Goal: Task Accomplishment & Management: Understand process/instructions

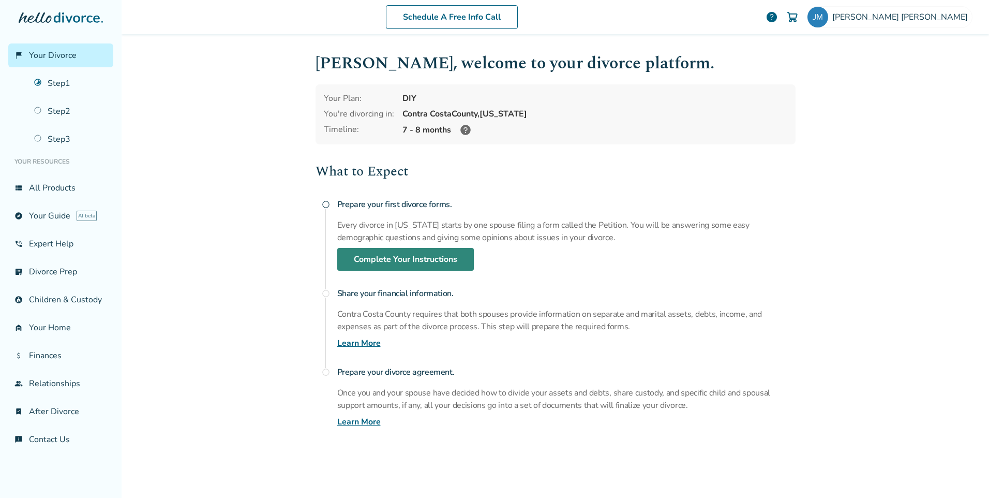
click at [365, 257] on link "Complete Your Instructions" at bounding box center [405, 259] width 137 height 23
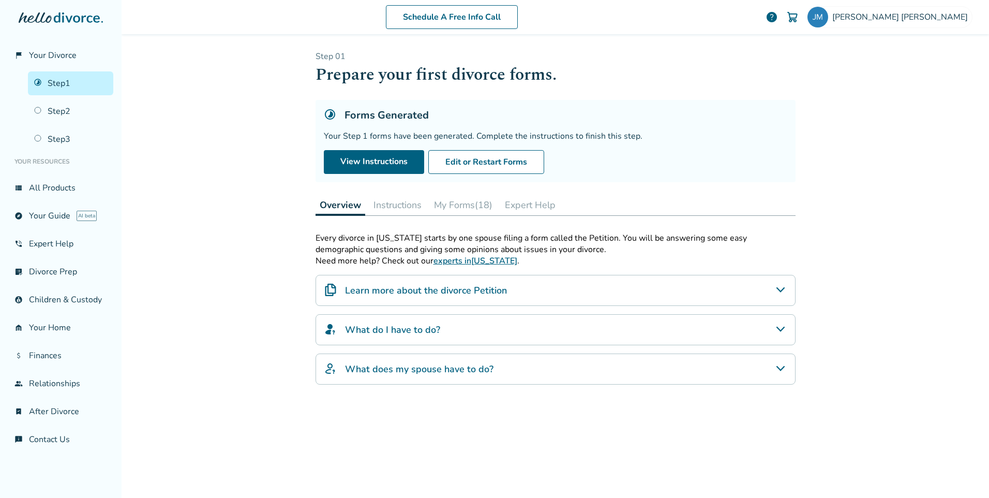
click at [437, 294] on h4 "Learn more about the divorce Petition" at bounding box center [426, 290] width 162 height 13
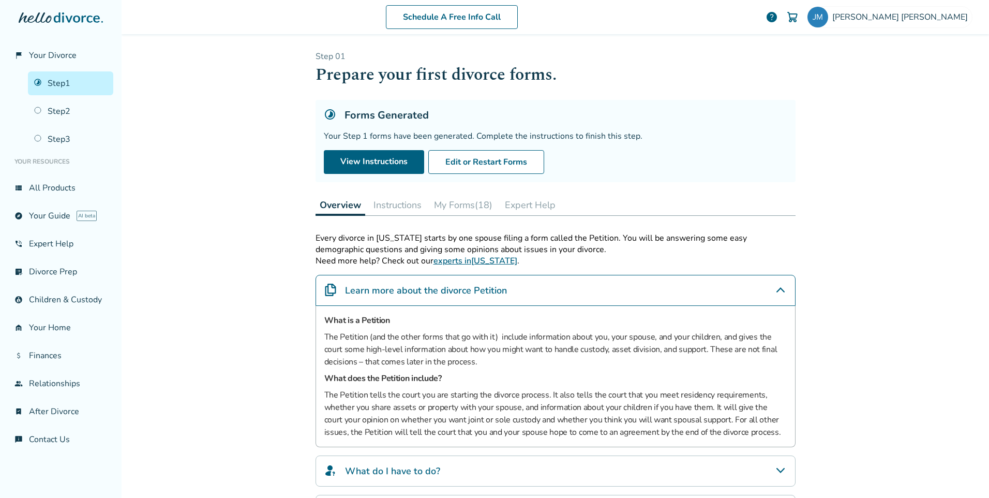
click at [384, 202] on button "Instructions" at bounding box center [397, 205] width 56 height 21
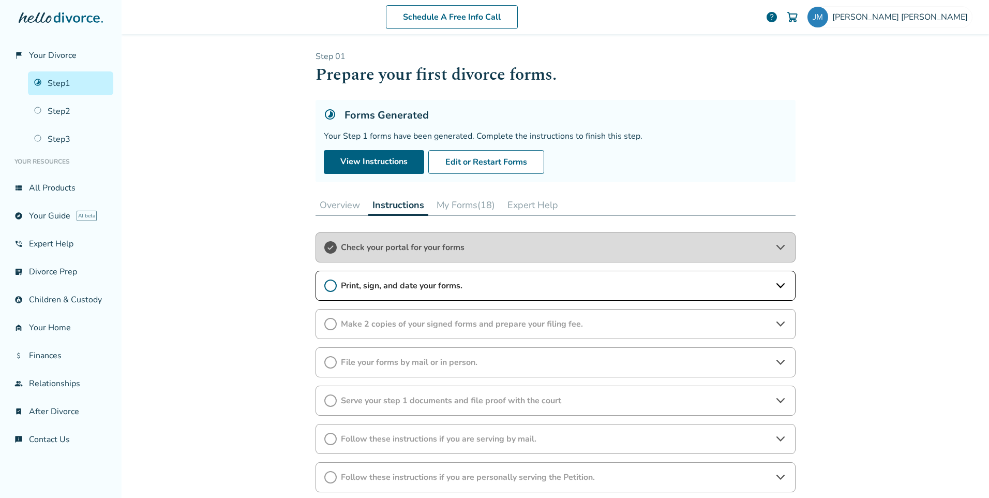
click at [349, 248] on span "Check your portal for your forms" at bounding box center [555, 247] width 429 height 11
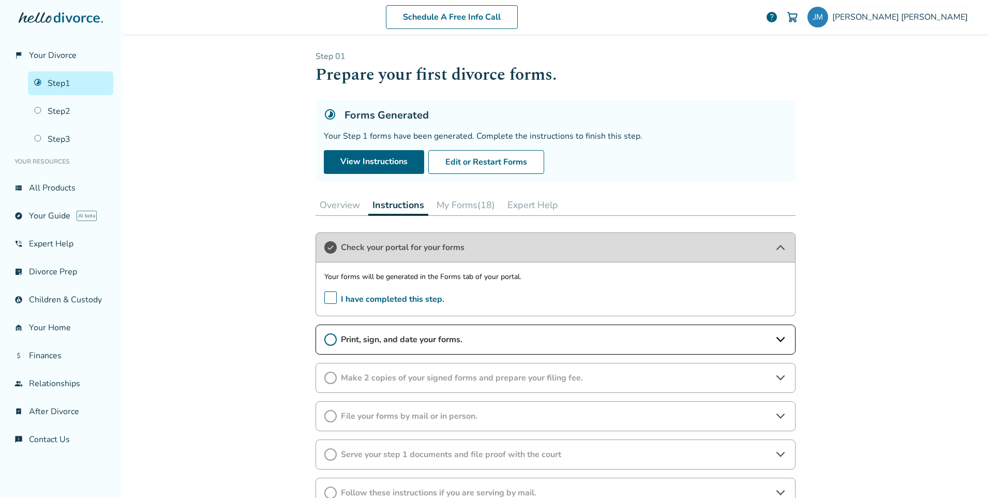
click at [327, 299] on span "I have completed this step." at bounding box center [384, 299] width 120 height 16
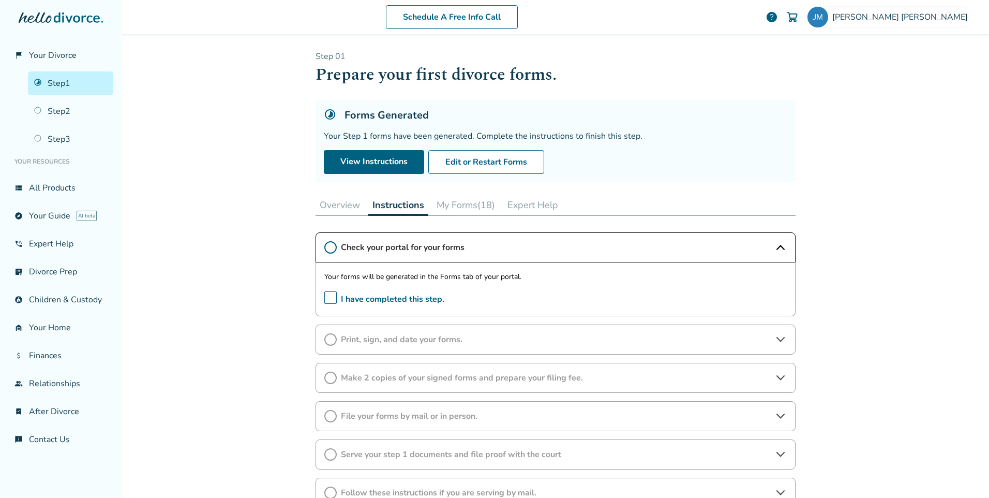
click at [327, 299] on span "I have completed this step." at bounding box center [384, 299] width 120 height 16
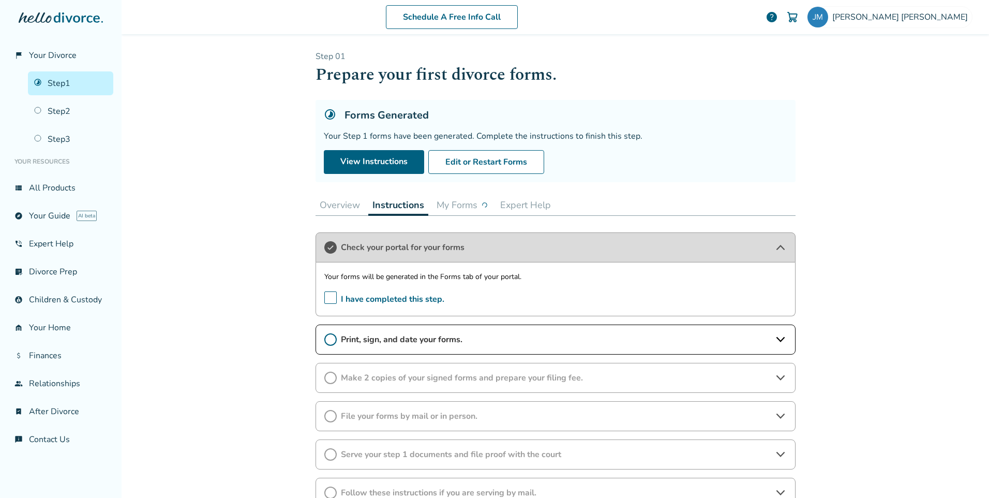
click at [367, 338] on span "Print, sign, and date your forms." at bounding box center [555, 339] width 429 height 11
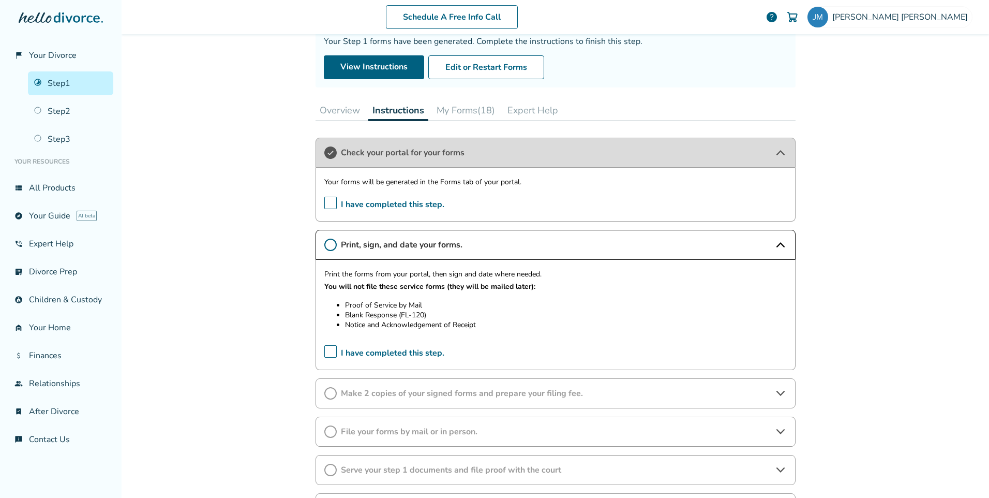
scroll to position [103, 0]
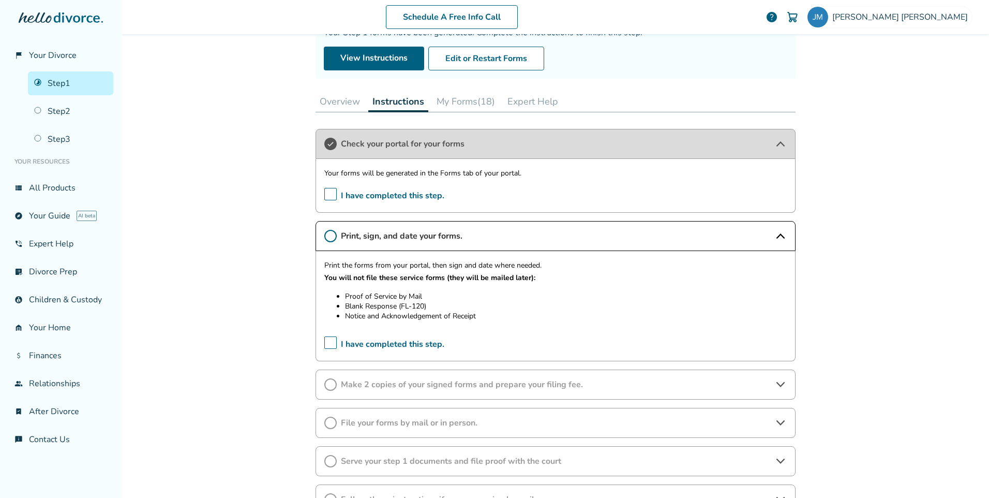
click at [333, 342] on span "I have completed this step." at bounding box center [384, 344] width 120 height 16
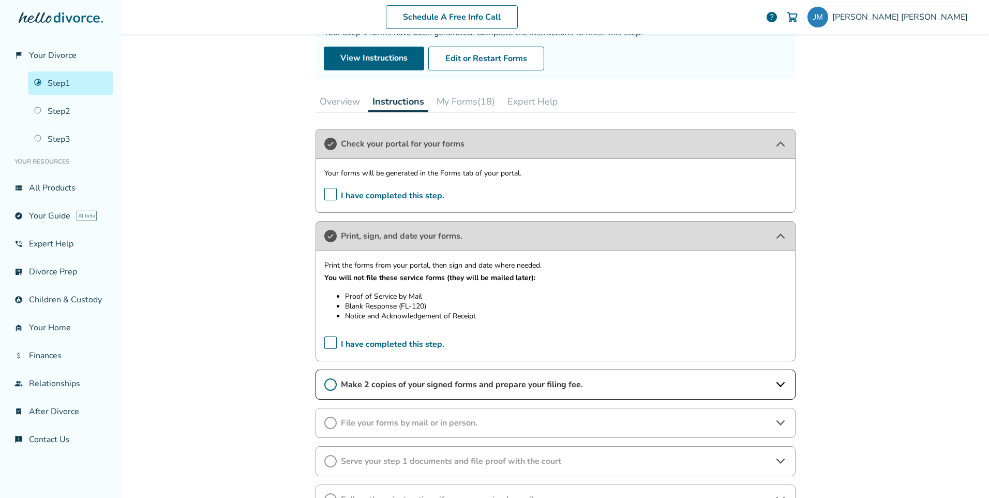
click at [410, 385] on span "Make 2 copies of your signed forms and prepare your filing fee." at bounding box center [555, 384] width 429 height 11
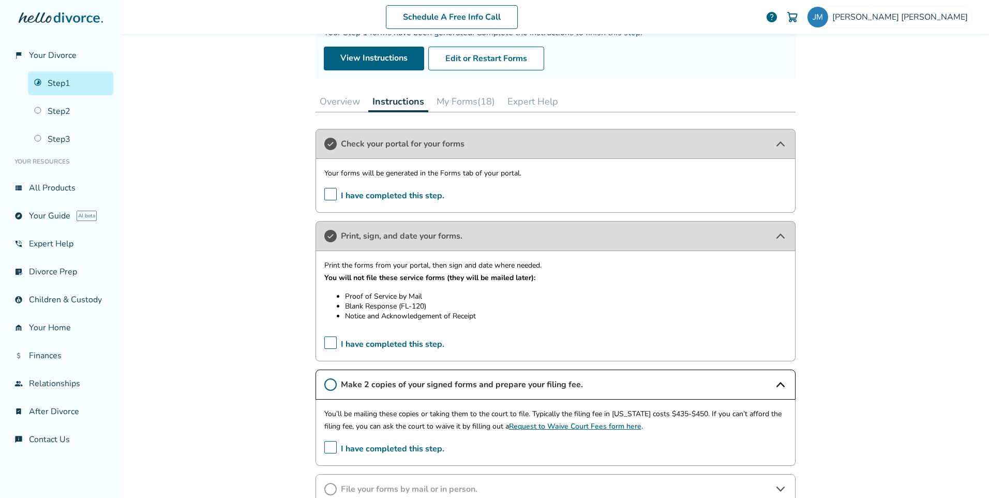
click at [453, 102] on button "My Forms (18)" at bounding box center [466, 101] width 67 height 21
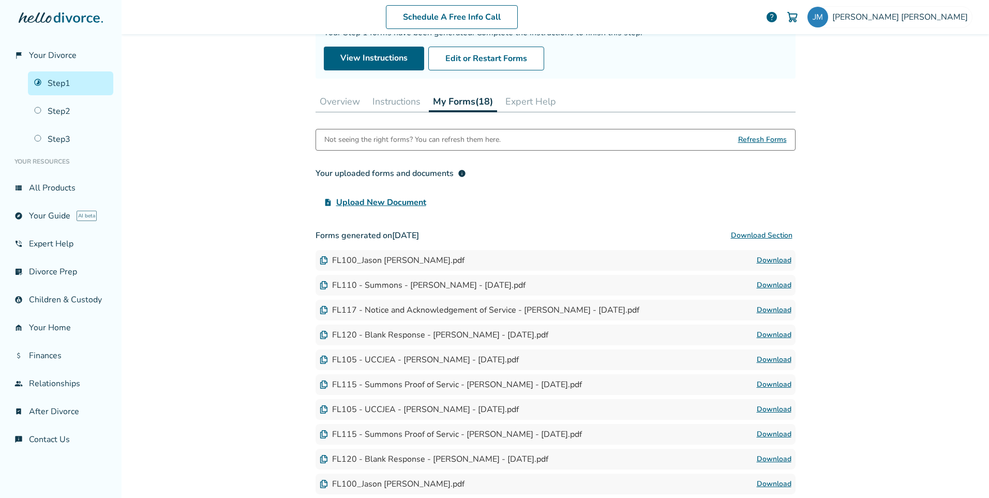
click at [748, 235] on button "Download Section" at bounding box center [762, 235] width 68 height 21
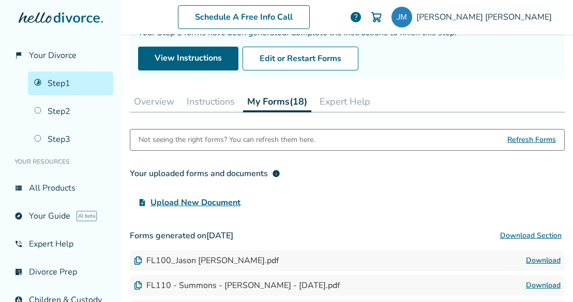
click at [520, 234] on button "Download Section" at bounding box center [531, 235] width 68 height 21
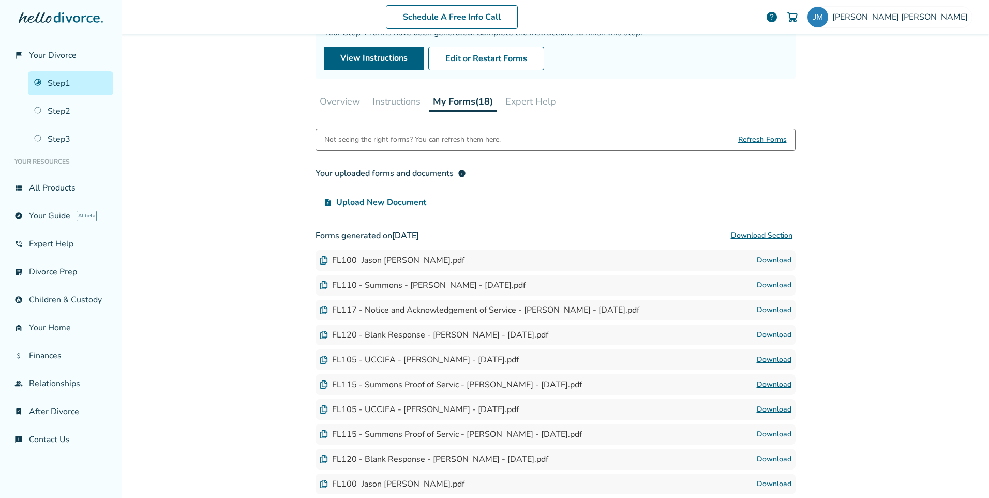
click at [387, 96] on button "Instructions" at bounding box center [396, 101] width 56 height 21
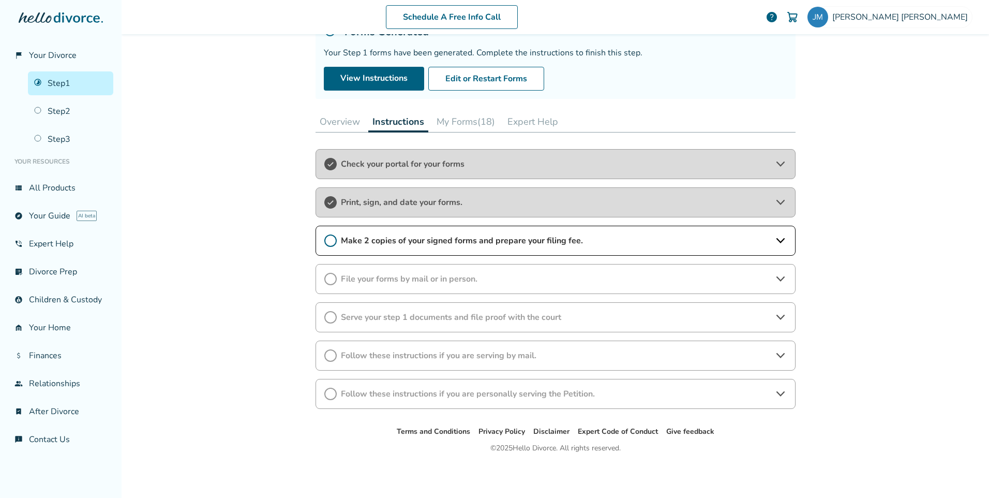
click at [380, 202] on span "Print, sign, and date your forms." at bounding box center [555, 202] width 429 height 11
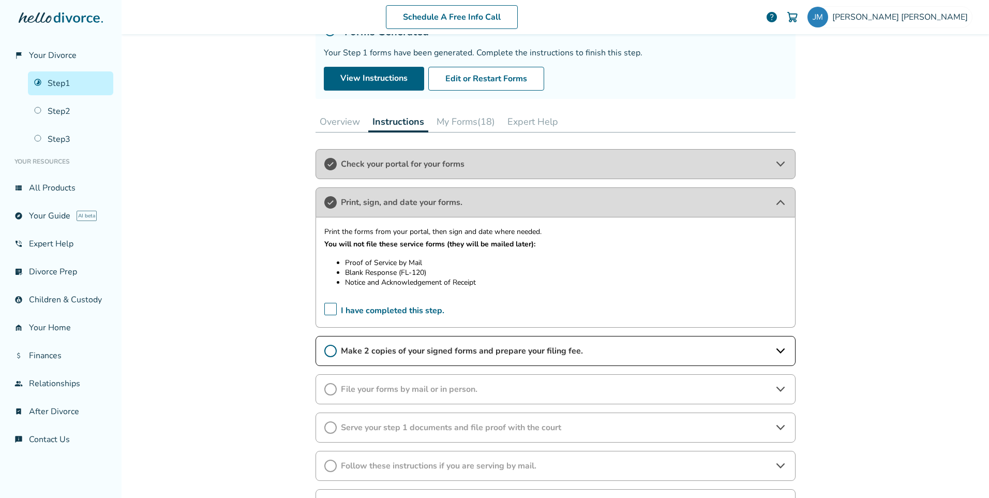
click at [383, 349] on span "Make 2 copies of your signed forms and prepare your filing fee." at bounding box center [555, 350] width 429 height 11
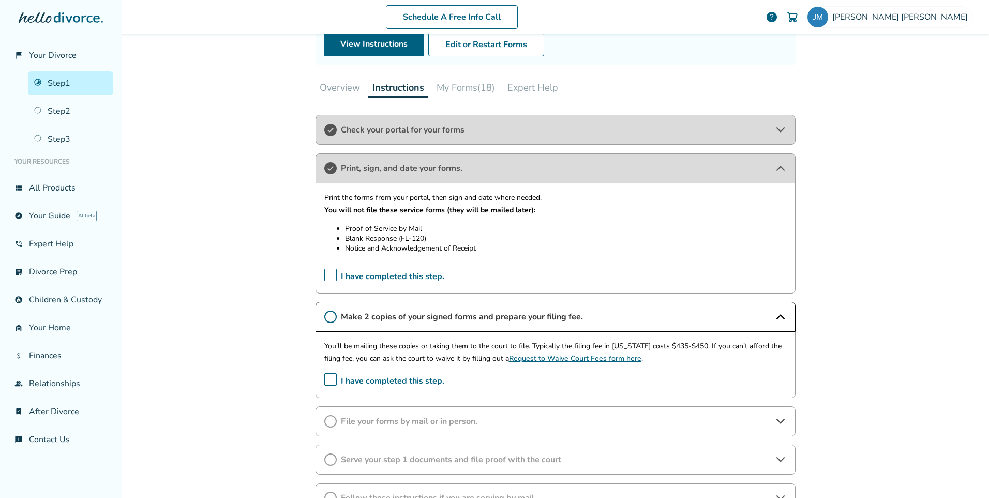
scroll to position [135, 0]
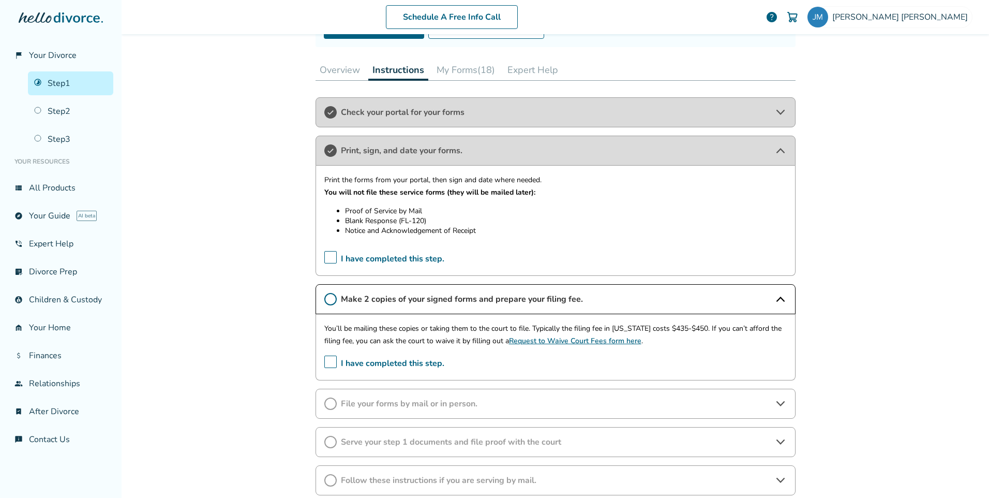
click at [371, 402] on span "File your forms by mail or in person." at bounding box center [555, 403] width 429 height 11
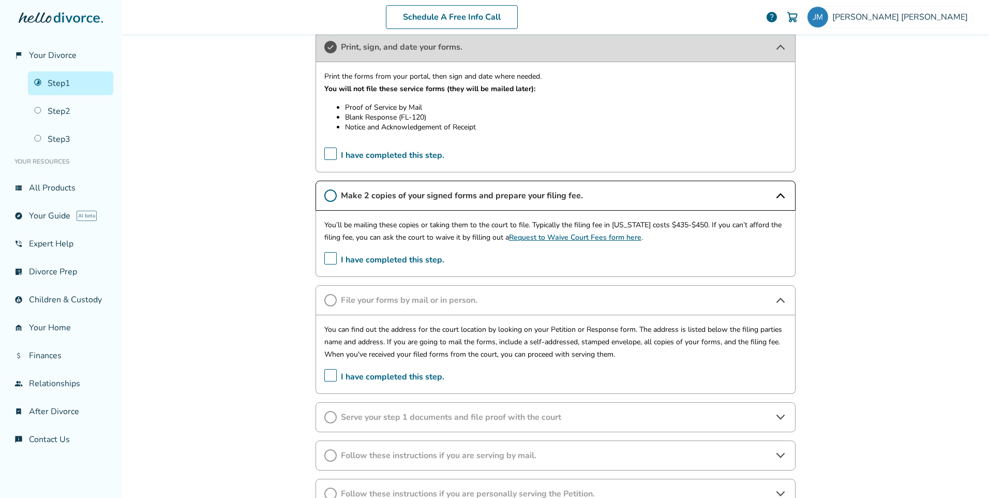
scroll to position [290, 0]
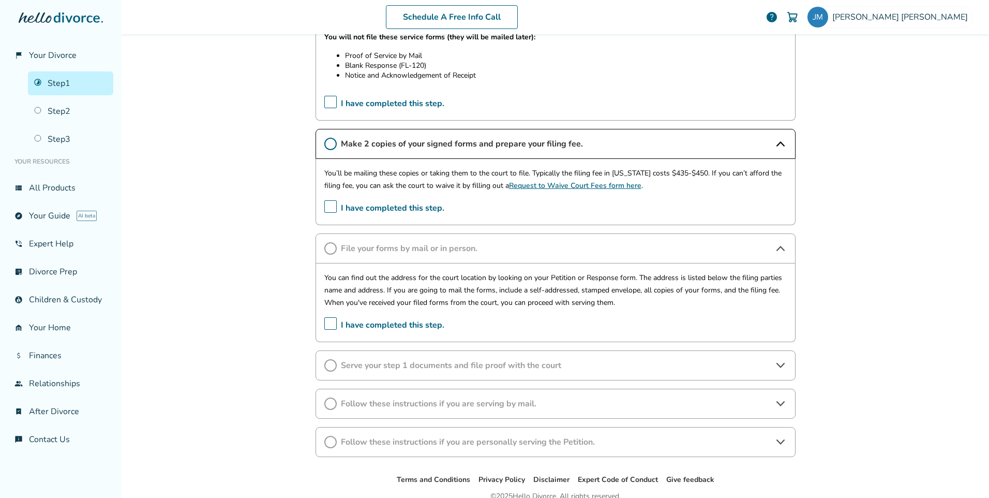
click at [227, 377] on div "Schedule A Free Info Call [PERSON_NAME] help Schedule A Free Call [PERSON_NAME]…" at bounding box center [556, 249] width 868 height 498
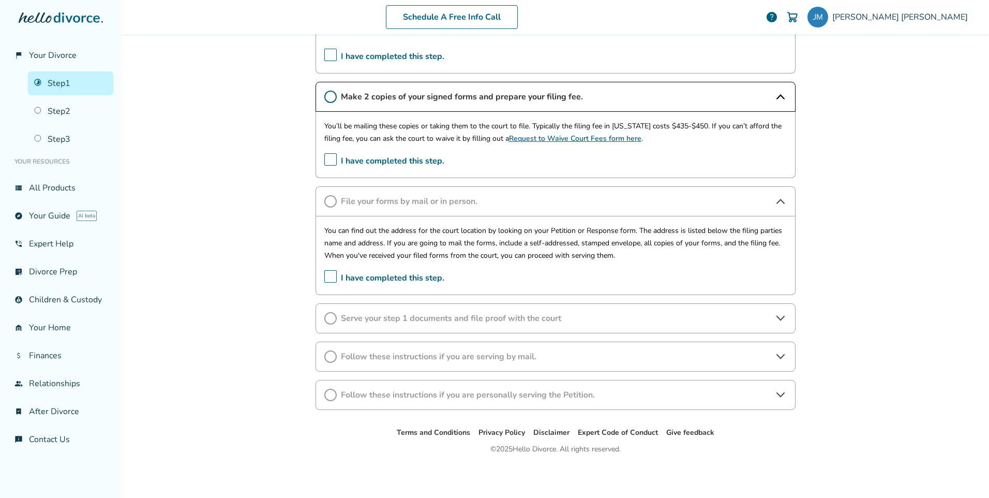
scroll to position [338, 0]
click at [411, 316] on span "Serve your step 1 documents and file proof with the court" at bounding box center [555, 316] width 429 height 11
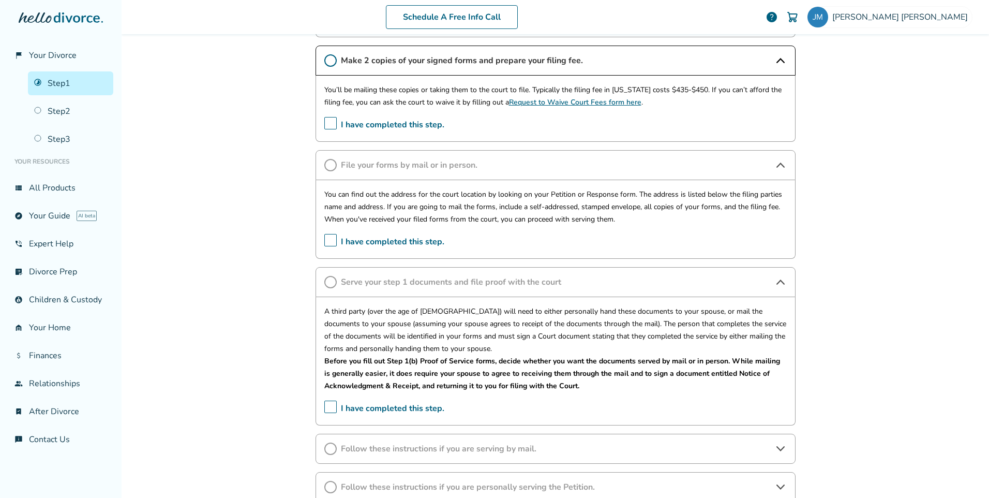
scroll to position [390, 0]
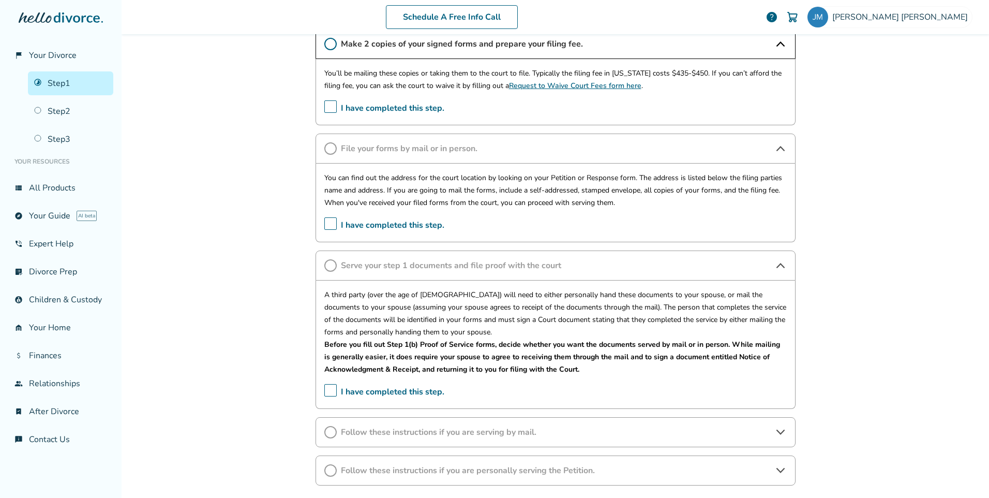
click at [454, 468] on span "Follow these instructions if you are personally serving the Petition." at bounding box center [555, 470] width 429 height 11
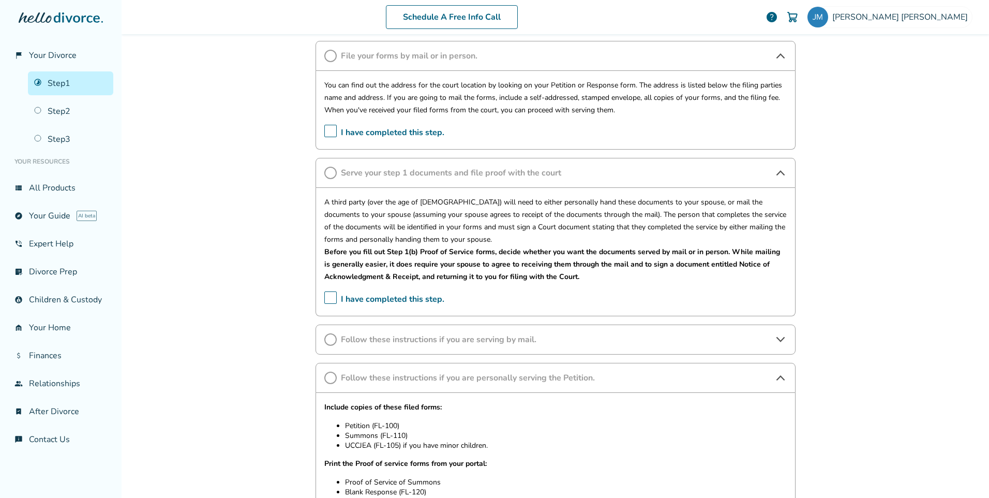
scroll to position [569, 0]
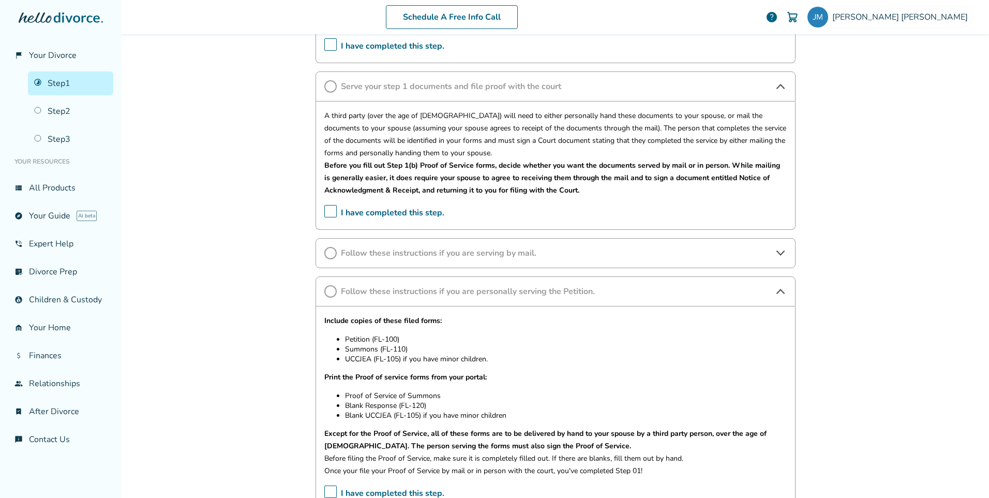
click at [246, 236] on div "Schedule A Free Info Call [PERSON_NAME] help Schedule A Free Call [PERSON_NAME]…" at bounding box center [556, 249] width 868 height 498
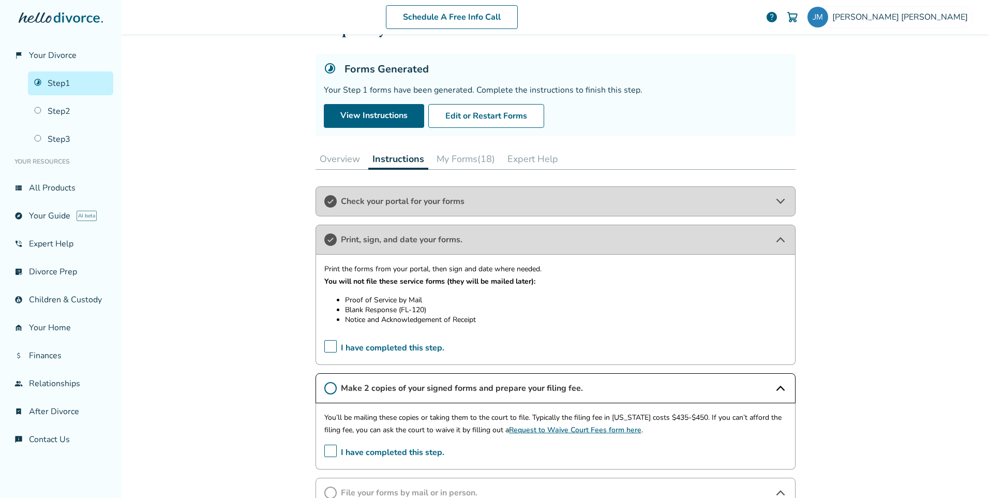
scroll to position [0, 0]
